Goal: Find specific page/section: Find specific page/section

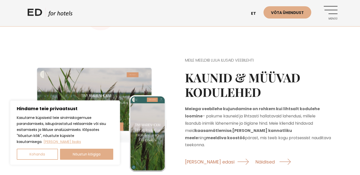
scroll to position [519, 0]
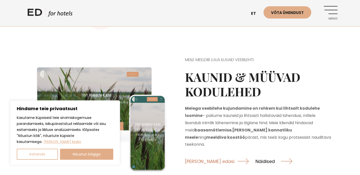
click at [256, 154] on link "Näidised" at bounding box center [274, 160] width 37 height 13
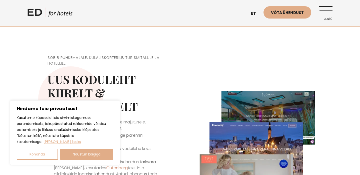
scroll to position [97, 0]
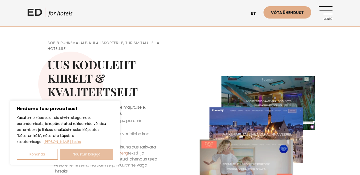
click at [91, 154] on button "Nõustun kõigiga" at bounding box center [87, 154] width 54 height 11
checkbox input "true"
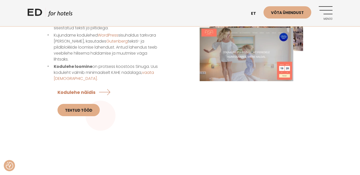
scroll to position [210, 0]
